Goal: Find contact information: Find contact information

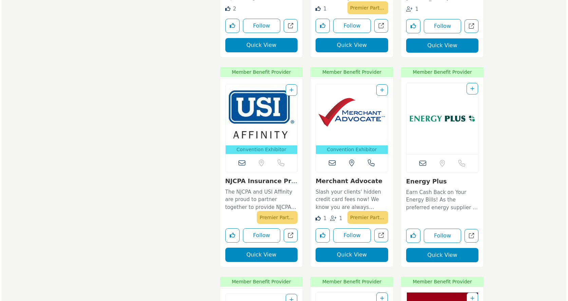
scroll to position [1172, 0]
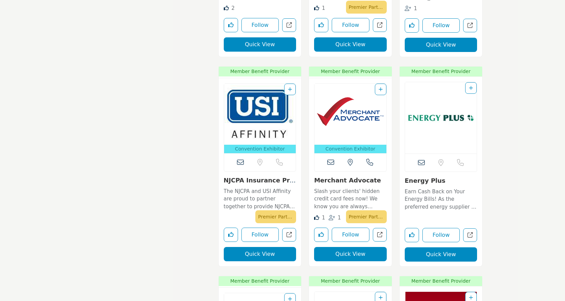
click at [264, 255] on button "Quick View" at bounding box center [260, 254] width 73 height 14
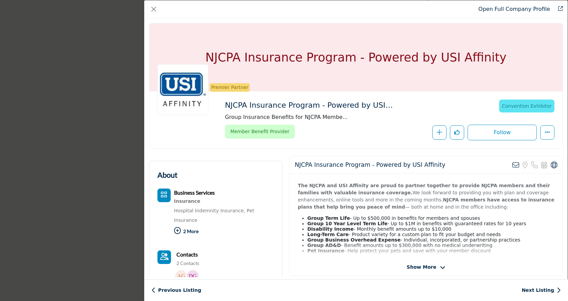
scroll to position [0, 0]
click at [425, 267] on span "Show More" at bounding box center [422, 266] width 30 height 7
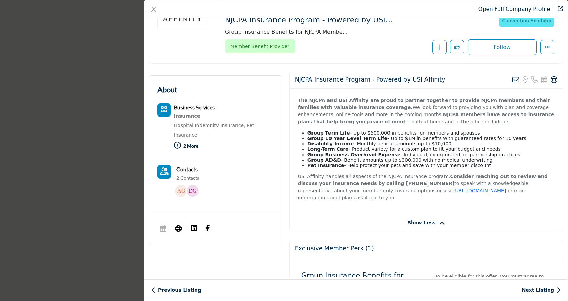
scroll to position [85, 0]
click at [453, 194] on link "https://www.njcpainsurance.com" at bounding box center [479, 190] width 53 height 5
